Goal: Navigation & Orientation: Find specific page/section

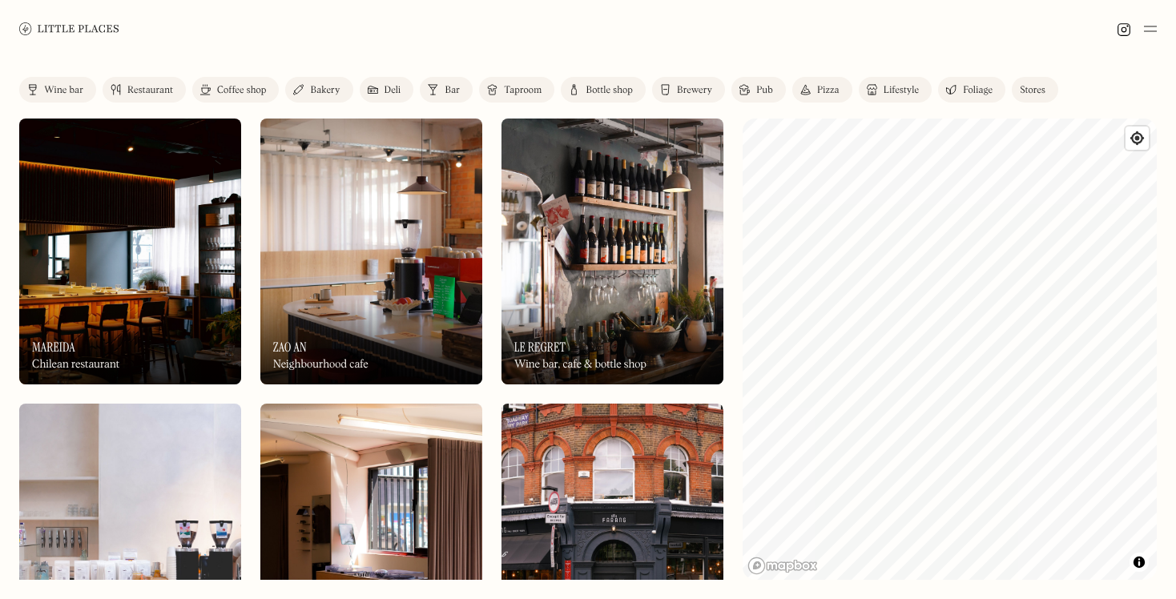
click at [60, 86] on div "Wine bar" at bounding box center [63, 91] width 39 height 10
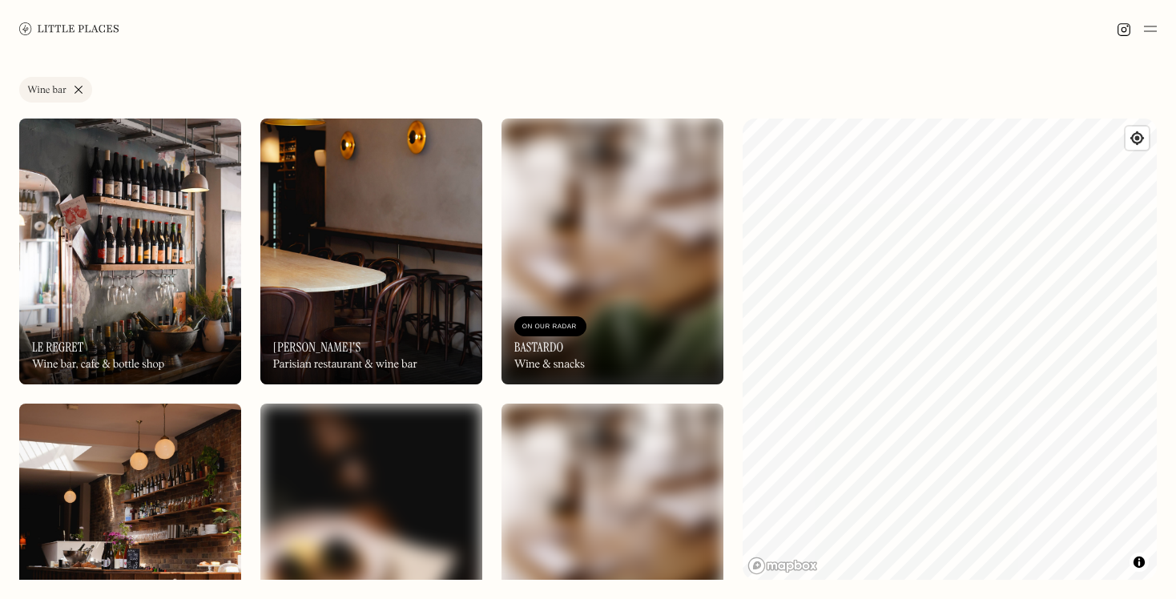
click at [65, 32] on img at bounding box center [69, 28] width 100 height 12
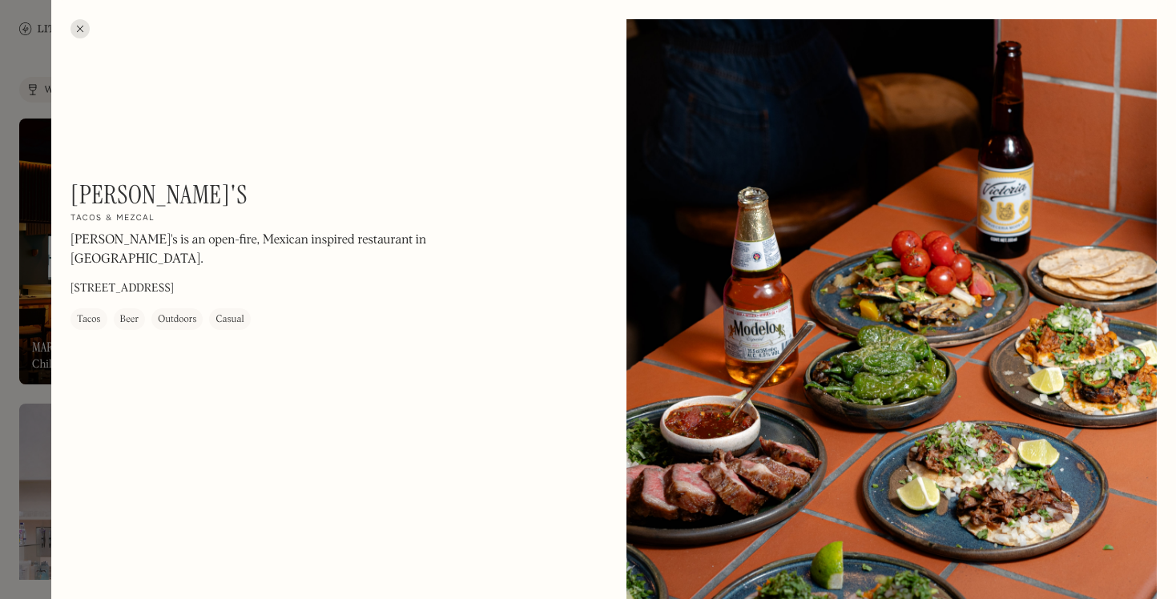
scroll to position [5396, 0]
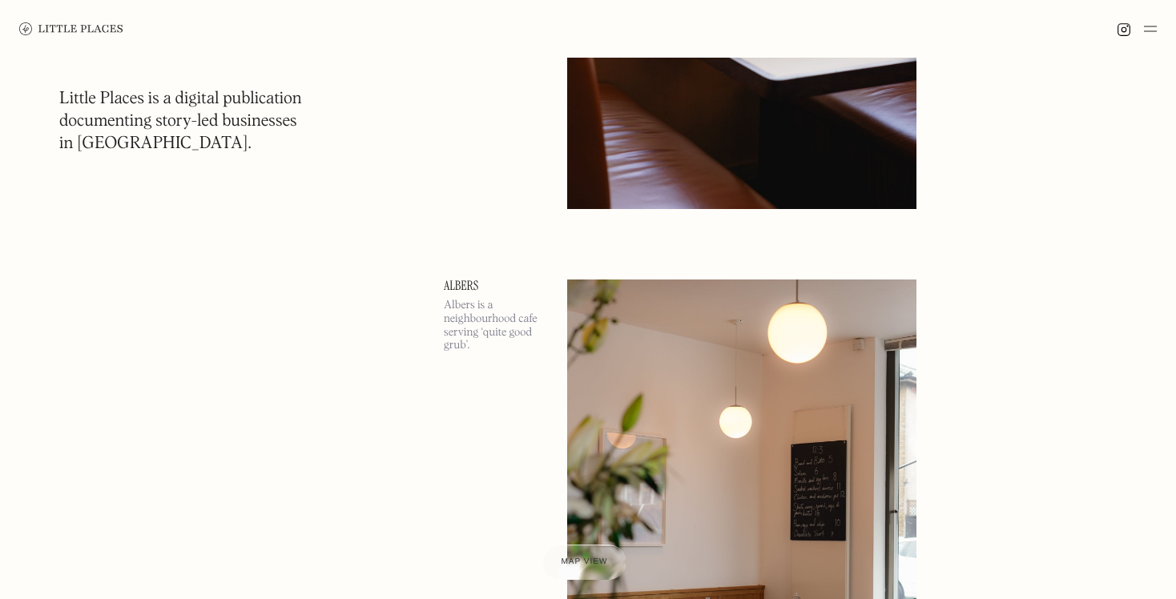
scroll to position [20786, 0]
